Goal: Task Accomplishment & Management: Complete application form

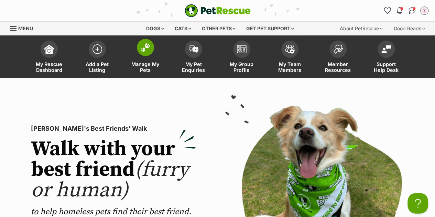
click at [163, 48] on link "Manage My Pets" at bounding box center [145, 57] width 48 height 41
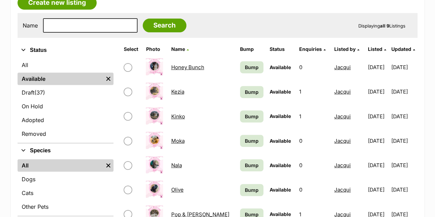
scroll to position [110, 0]
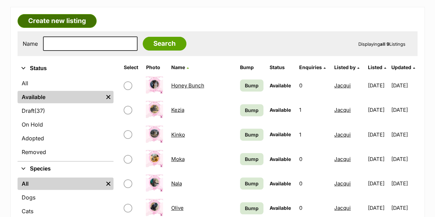
click at [87, 22] on link "Create new listing" at bounding box center [57, 21] width 79 height 14
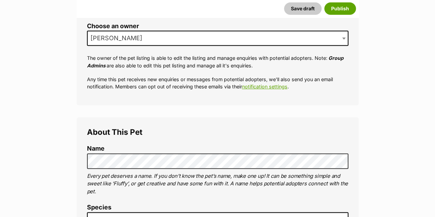
scroll to position [155, 0]
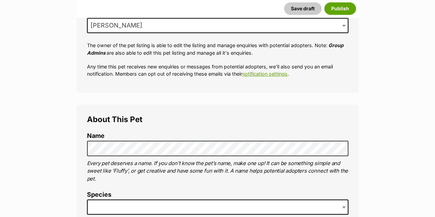
click at [315, 26] on span "[PERSON_NAME]" at bounding box center [217, 25] width 261 height 15
click at [162, 169] on p "Every pet deserves a name. If you don’t know the pet’s name, make one up! It ca…" at bounding box center [217, 171] width 261 height 23
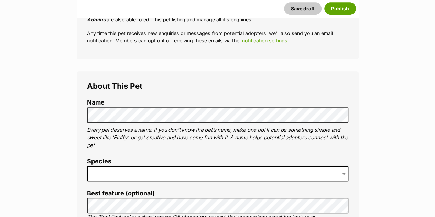
scroll to position [211, 0]
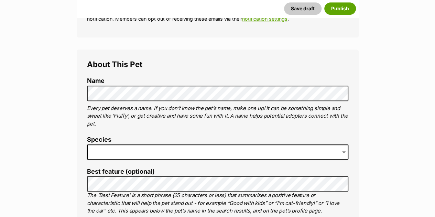
click at [174, 149] on span at bounding box center [217, 151] width 261 height 15
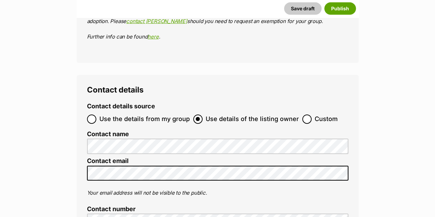
scroll to position [2436, 0]
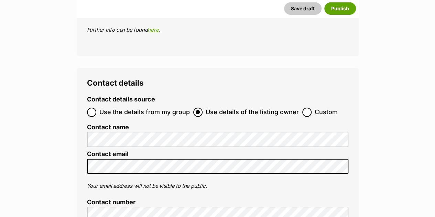
click at [166, 108] on span "Use the details from my group" at bounding box center [144, 112] width 90 height 9
click at [96, 108] on input "Use the details from my group" at bounding box center [91, 112] width 9 height 9
radio input "true"
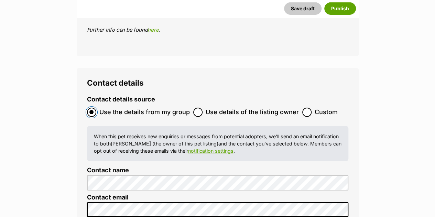
scroll to position [2246, 0]
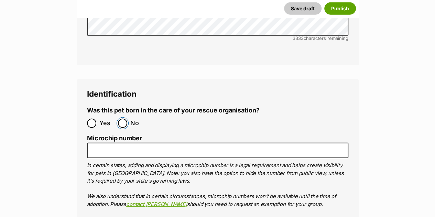
click at [125, 119] on input "No" at bounding box center [122, 123] width 9 height 9
radio input "true"
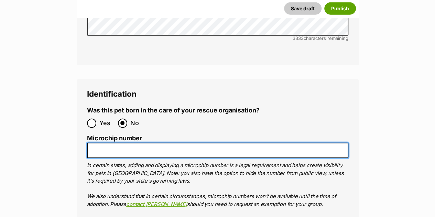
click at [133, 143] on input "Microchip number" at bounding box center [217, 150] width 261 height 15
paste input "991003003333930"
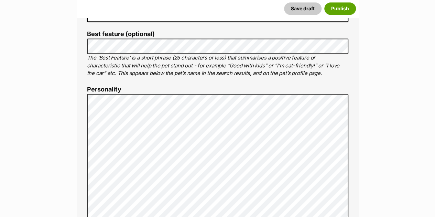
scroll to position [345, 0]
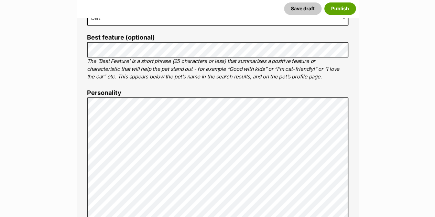
type input "991003003333930"
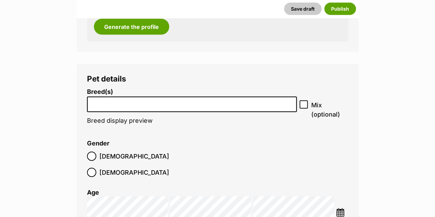
scroll to position [785, 0]
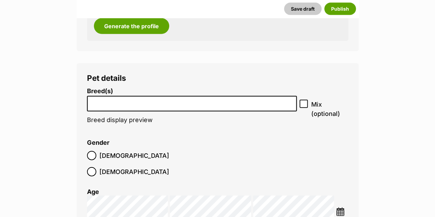
click at [225, 104] on input "search" at bounding box center [191, 101] width 205 height 7
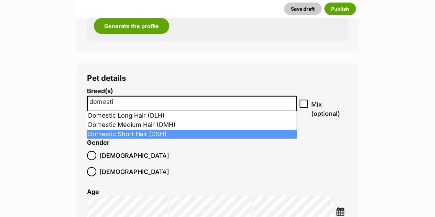
type input "domesti"
select select "252102"
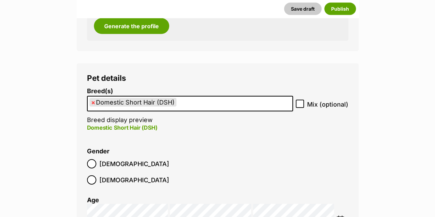
click at [129, 175] on label "Female" at bounding box center [128, 179] width 82 height 9
click at [337, 216] on img at bounding box center [340, 220] width 9 height 9
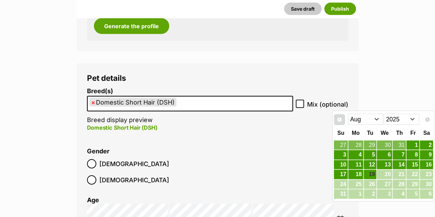
click at [341, 118] on span "Prev" at bounding box center [340, 120] width 6 height 6
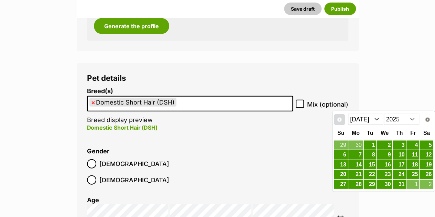
click at [341, 118] on span "Prev" at bounding box center [340, 120] width 6 height 6
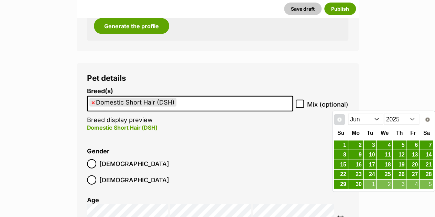
click at [341, 118] on span "Prev" at bounding box center [340, 120] width 6 height 6
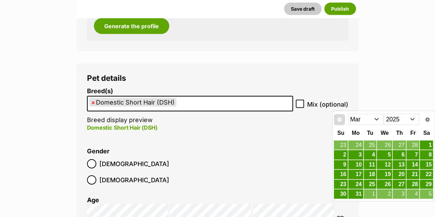
click at [341, 118] on span "Prev" at bounding box center [340, 120] width 6 height 6
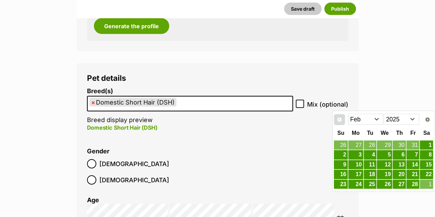
click at [341, 118] on span "Prev" at bounding box center [340, 120] width 6 height 6
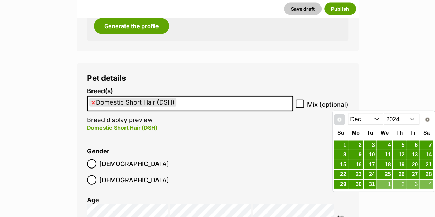
click at [341, 118] on span "Prev" at bounding box center [340, 120] width 6 height 6
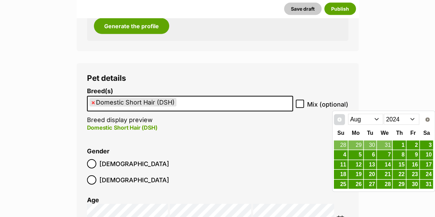
click at [341, 118] on span "Prev" at bounding box center [340, 120] width 6 height 6
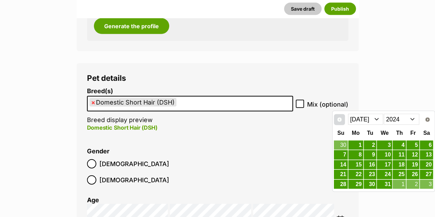
click at [341, 118] on span "Prev" at bounding box center [340, 120] width 6 height 6
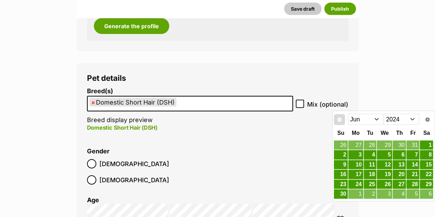
click at [341, 118] on span "Prev" at bounding box center [340, 120] width 6 height 6
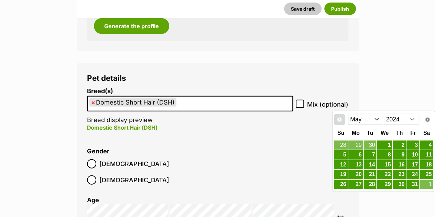
click at [344, 119] on link "Prev" at bounding box center [339, 119] width 11 height 11
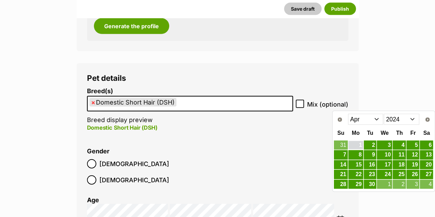
click at [358, 147] on link "1" at bounding box center [355, 145] width 15 height 9
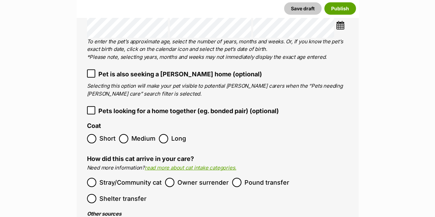
scroll to position [1005, 0]
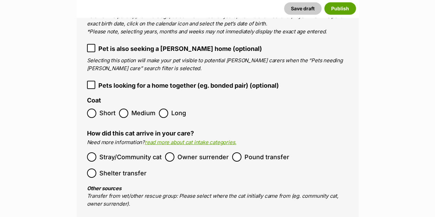
click at [102, 109] on span "Short" at bounding box center [107, 113] width 16 height 9
click at [119, 152] on span "Stray/Community cat" at bounding box center [130, 156] width 62 height 9
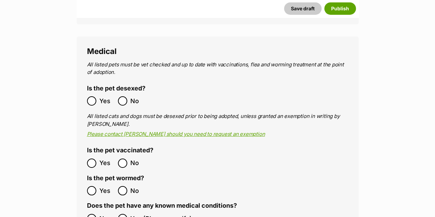
scroll to position [1239, 0]
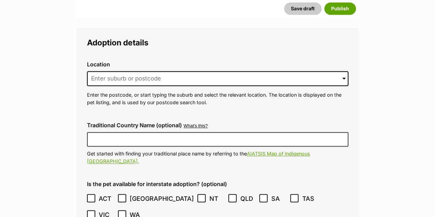
scroll to position [1679, 0]
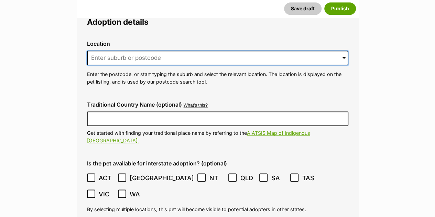
click at [129, 51] on input at bounding box center [217, 58] width 261 height 15
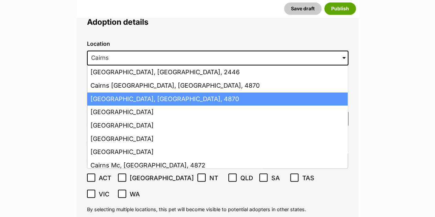
click at [130, 93] on li "Cairns, Queensland, 4870" at bounding box center [217, 99] width 260 height 13
type input "Cairns, Queensland, 4870"
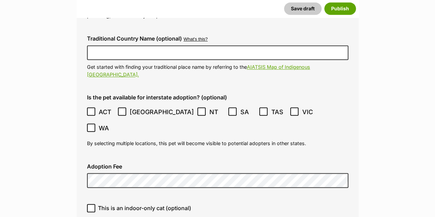
scroll to position [1803, 0]
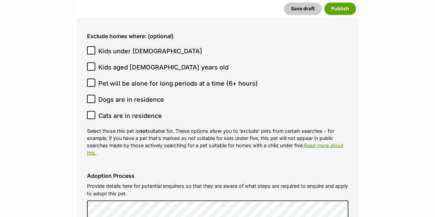
scroll to position [1941, 0]
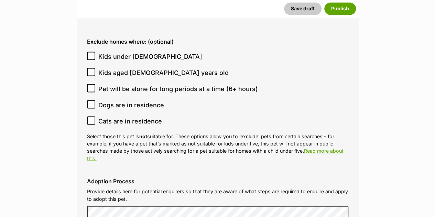
click at [116, 100] on span "Dogs are in residence" at bounding box center [131, 104] width 66 height 9
click at [95, 100] on input "Dogs are in residence" at bounding box center [91, 104] width 8 height 8
checkbox input "true"
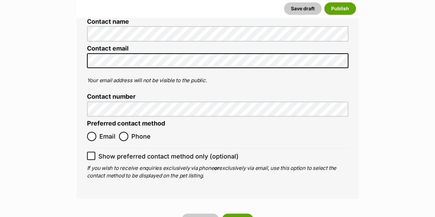
scroll to position [2725, 0]
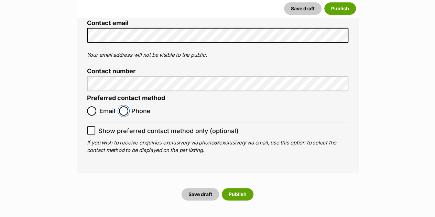
click at [120, 106] on input "Phone" at bounding box center [123, 110] width 9 height 9
radio input "true"
click at [237, 188] on button "Publish" at bounding box center [238, 194] width 32 height 12
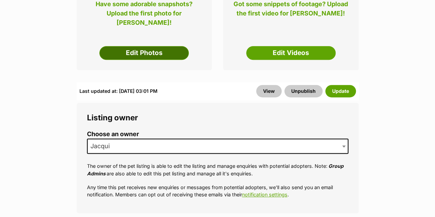
click at [177, 46] on link "Edit Photos" at bounding box center [143, 53] width 89 height 14
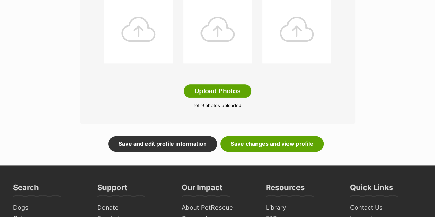
scroll to position [388, 0]
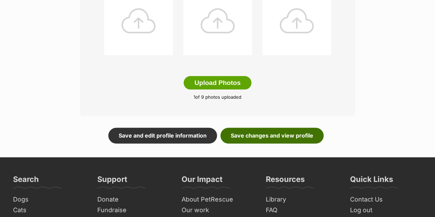
click at [288, 141] on link "Save changes and view profile" at bounding box center [272, 136] width 103 height 16
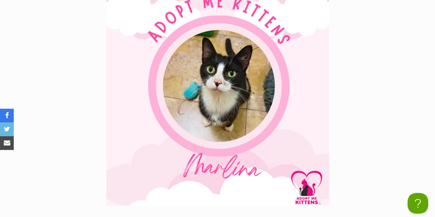
scroll to position [190, 0]
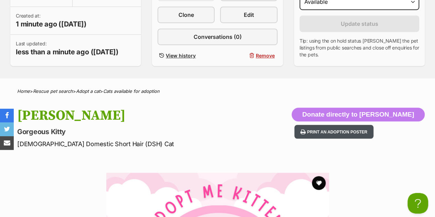
click at [374, 139] on button "Print an adoption poster" at bounding box center [333, 132] width 79 height 14
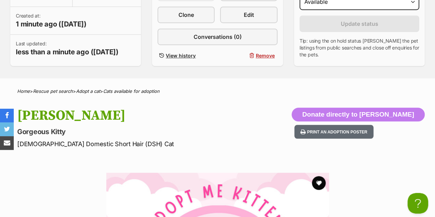
scroll to position [0, 0]
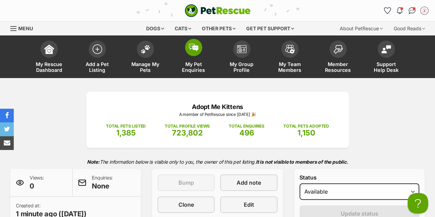
click at [213, 52] on link "My Pet Enquiries" at bounding box center [194, 57] width 48 height 41
click at [145, 44] on img at bounding box center [146, 47] width 10 height 9
